Goal: Task Accomplishment & Management: Manage account settings

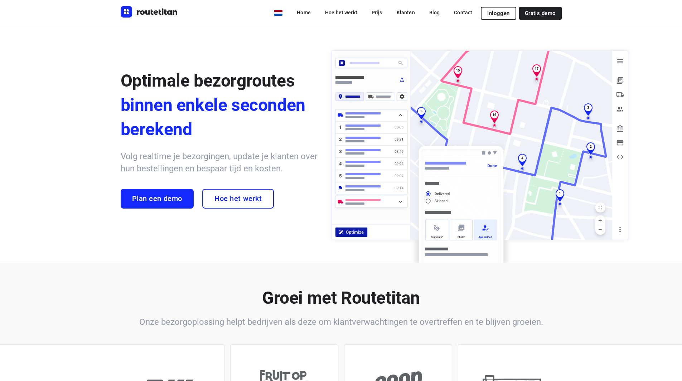
click at [504, 15] on span "Inloggen" at bounding box center [498, 13] width 22 height 6
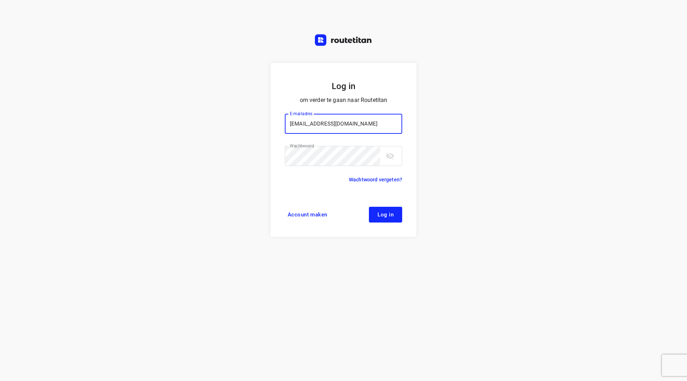
click at [325, 133] on input "[EMAIL_ADDRESS][DOMAIN_NAME]" at bounding box center [343, 124] width 117 height 20
drag, startPoint x: 366, startPoint y: 123, endPoint x: 264, endPoint y: 123, distance: 102.0
click at [264, 123] on div "Log in om verder te gaan naar Routetitan E-mailadres [EMAIL_ADDRESS][DOMAIN_NAM…" at bounding box center [343, 190] width 687 height 381
drag, startPoint x: 333, startPoint y: 124, endPoint x: 312, endPoint y: 124, distance: 21.1
click at [312, 124] on input "f" at bounding box center [343, 124] width 117 height 20
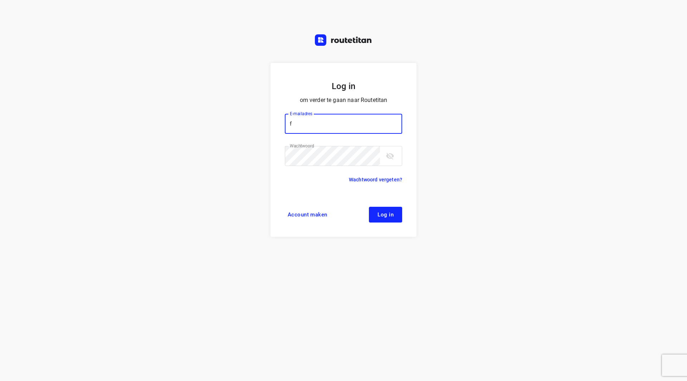
drag, startPoint x: 321, startPoint y: 122, endPoint x: 315, endPoint y: 123, distance: 5.7
click at [321, 123] on input "f" at bounding box center [343, 124] width 117 height 20
drag, startPoint x: 310, startPoint y: 124, endPoint x: 279, endPoint y: 123, distance: 31.1
click at [279, 123] on form "Log in om verder te gaan naar Routetitan E-mailadres f E-mailadres ​ Wachtwoord…" at bounding box center [343, 150] width 146 height 174
type input "f"
